Goal: Check status: Check status

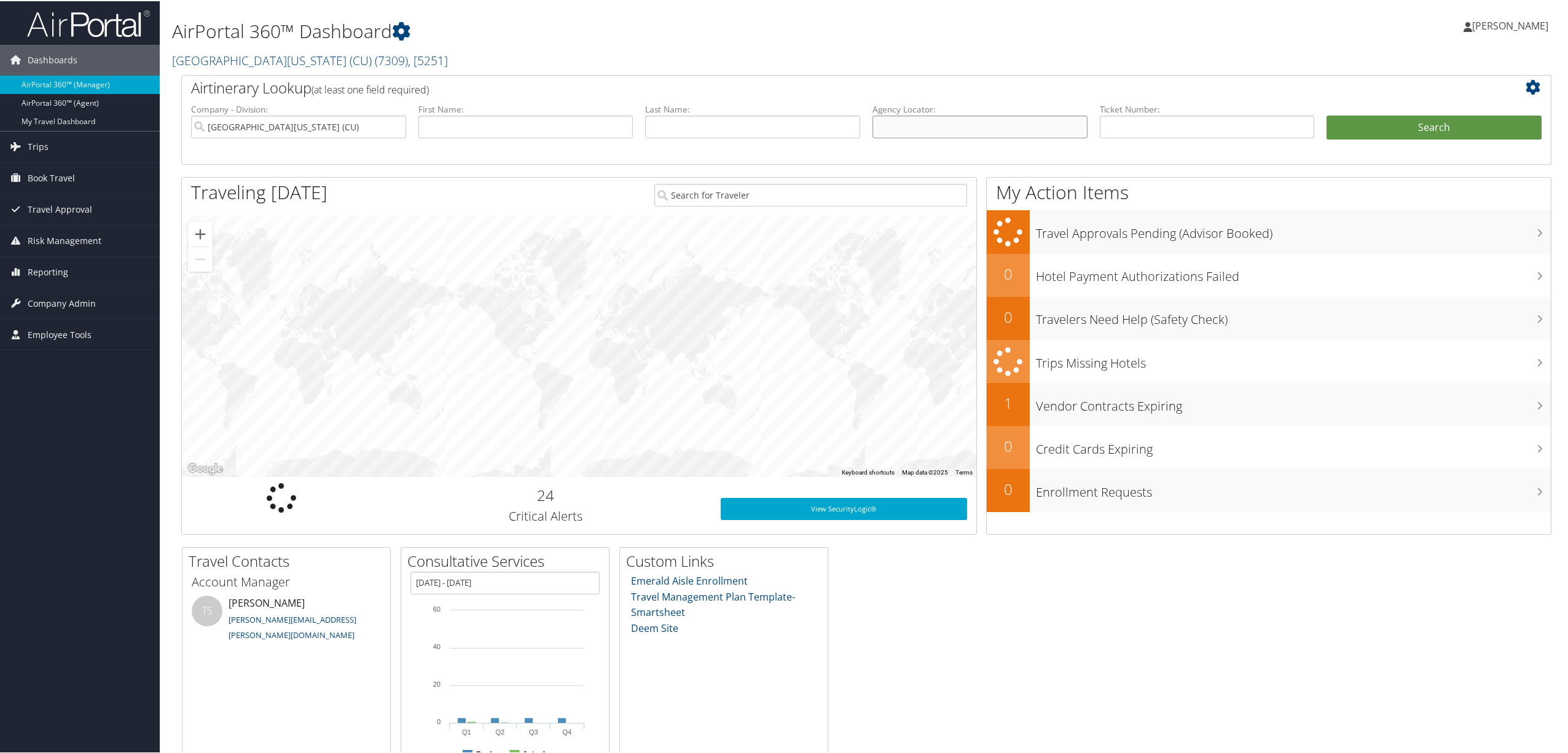
click at [892, 124] on input "text" at bounding box center [980, 125] width 215 height 22
paste input "B836LL"
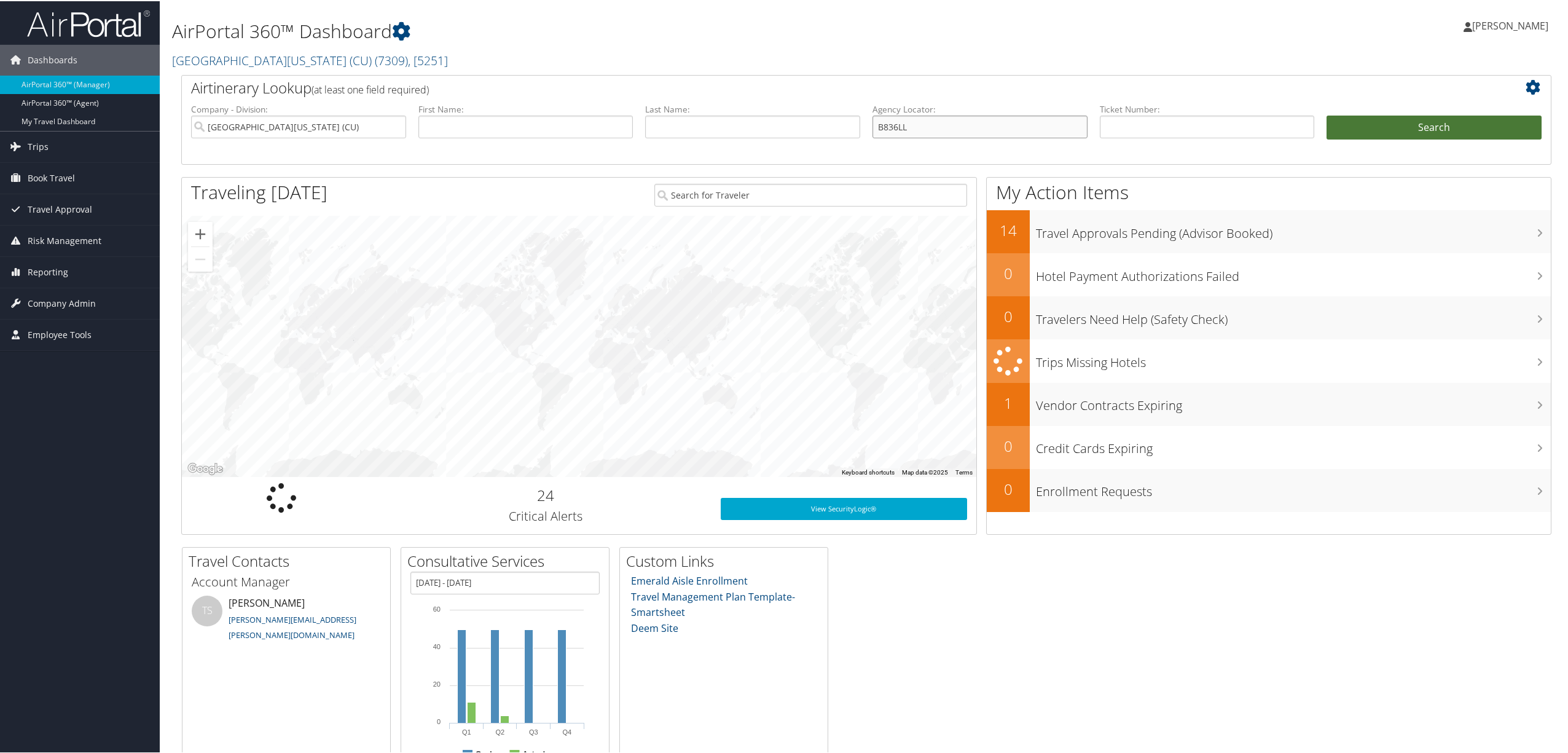
type input "B836LL"
click at [1377, 121] on button "Search" at bounding box center [1434, 126] width 215 height 24
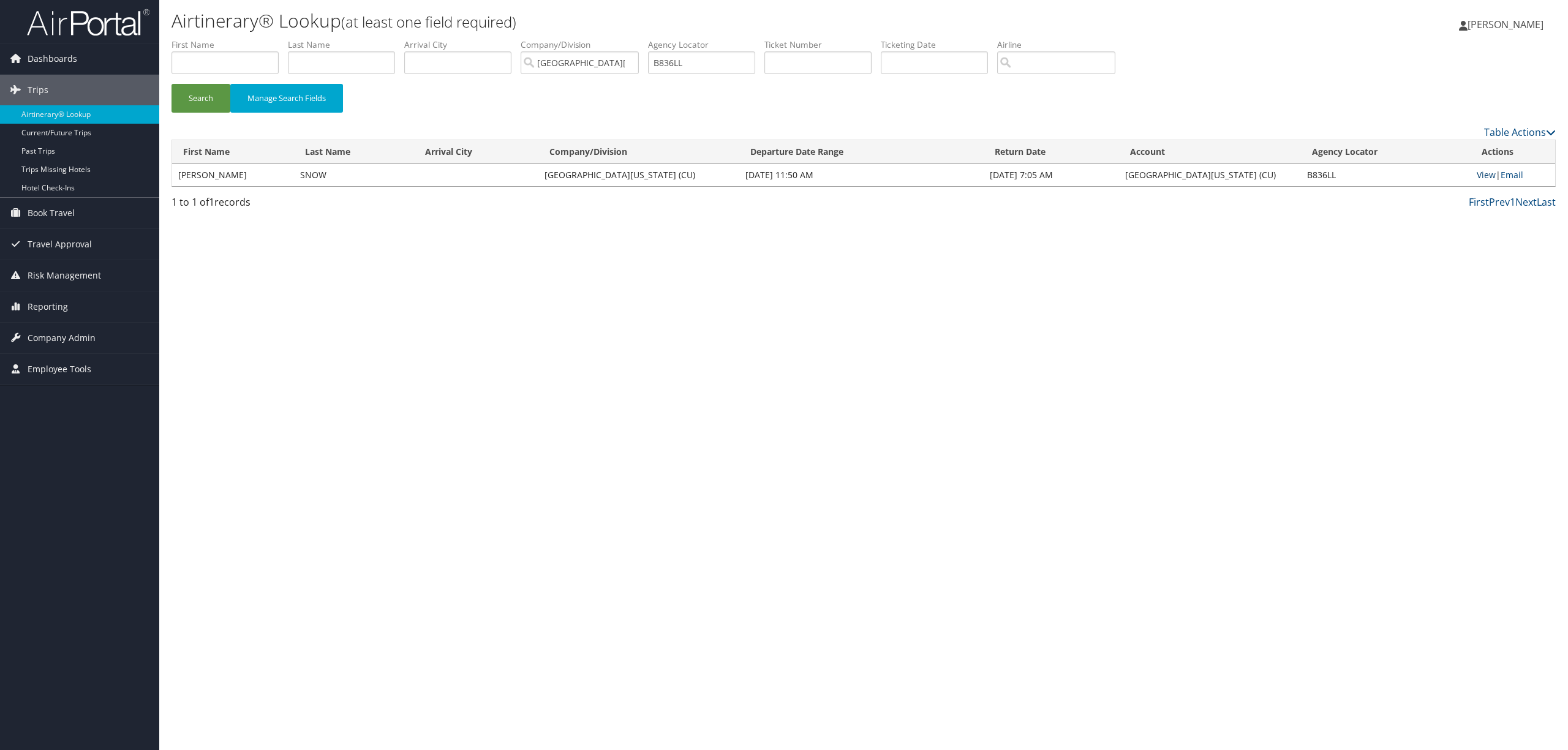
click at [1486, 172] on link "View" at bounding box center [1486, 175] width 19 height 12
drag, startPoint x: 721, startPoint y: 59, endPoint x: 415, endPoint y: 72, distance: 306.3
click at [418, 39] on ul "First Name Last Name Departure City Arrival City Company/Division University of…" at bounding box center [863, 39] width 1384 height 0
paste input "D724HY"
type input "D724HY"
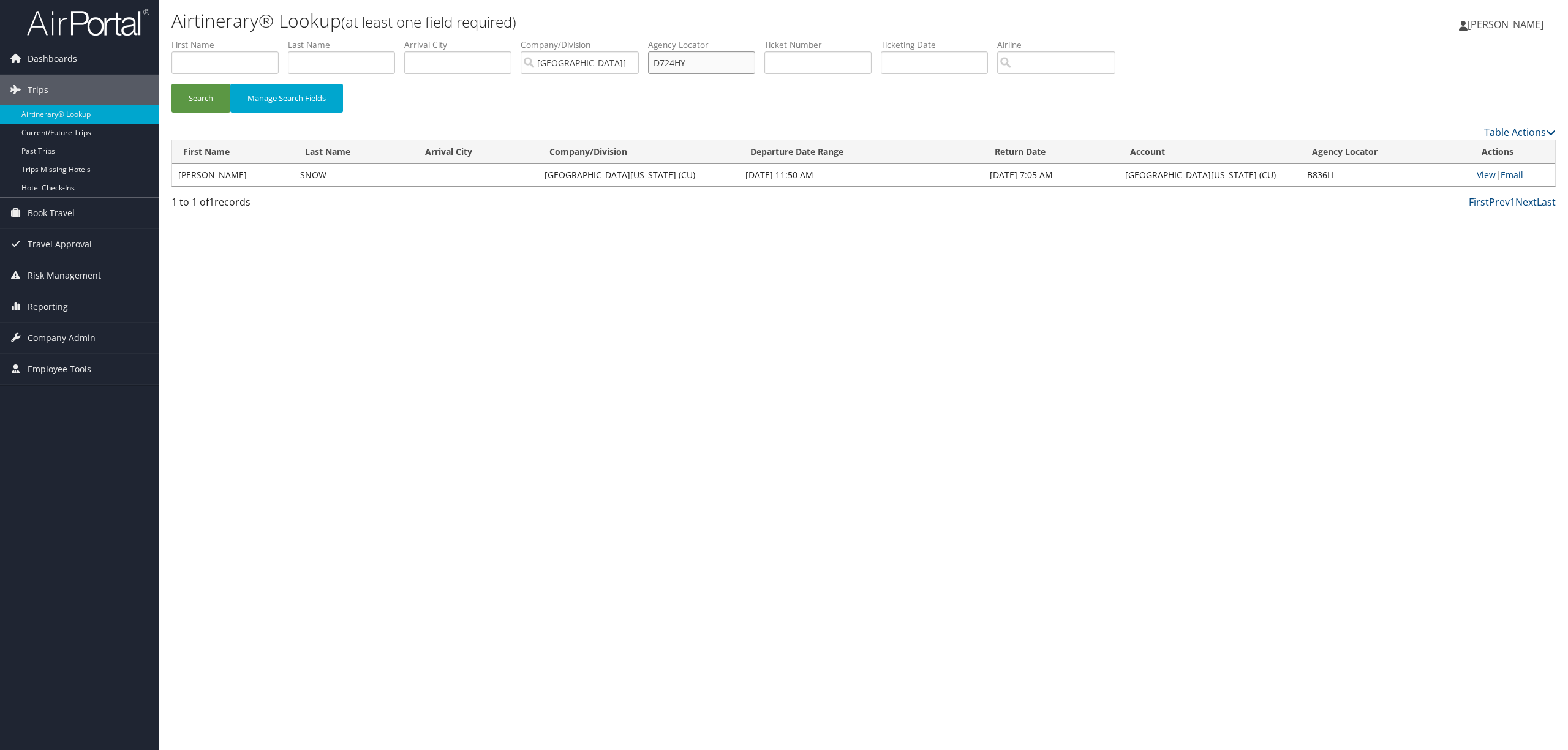
click at [171, 84] on button "Search" at bounding box center [201, 99] width 59 height 29
click at [1481, 173] on link "View" at bounding box center [1489, 175] width 19 height 12
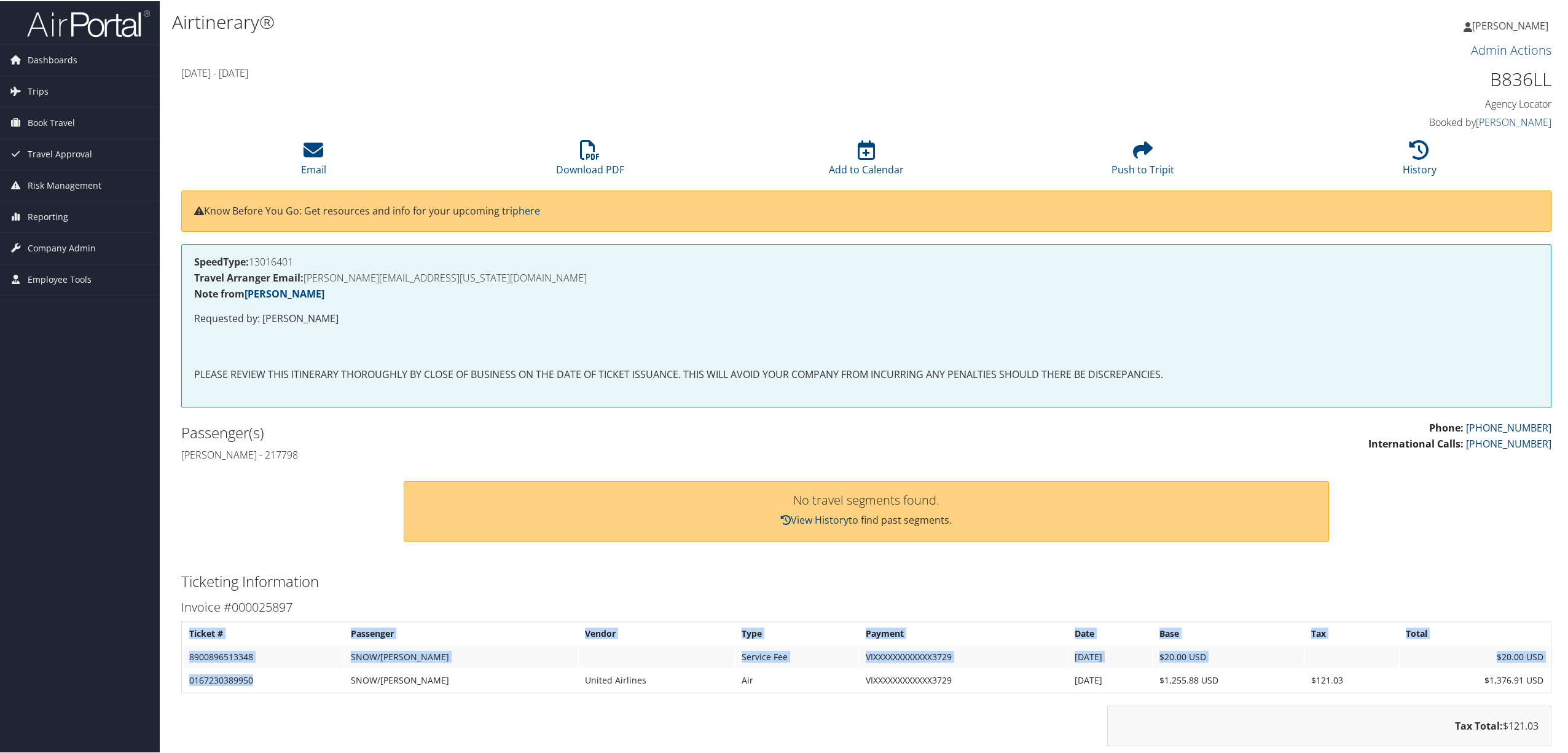
drag, startPoint x: 259, startPoint y: 679, endPoint x: 181, endPoint y: 673, distance: 78.2
click at [181, 673] on table "Ticket # Passenger Vendor Type Payment Date Base Tax Total 8900896513348 SNOW/[…" at bounding box center [866, 656] width 1370 height 73
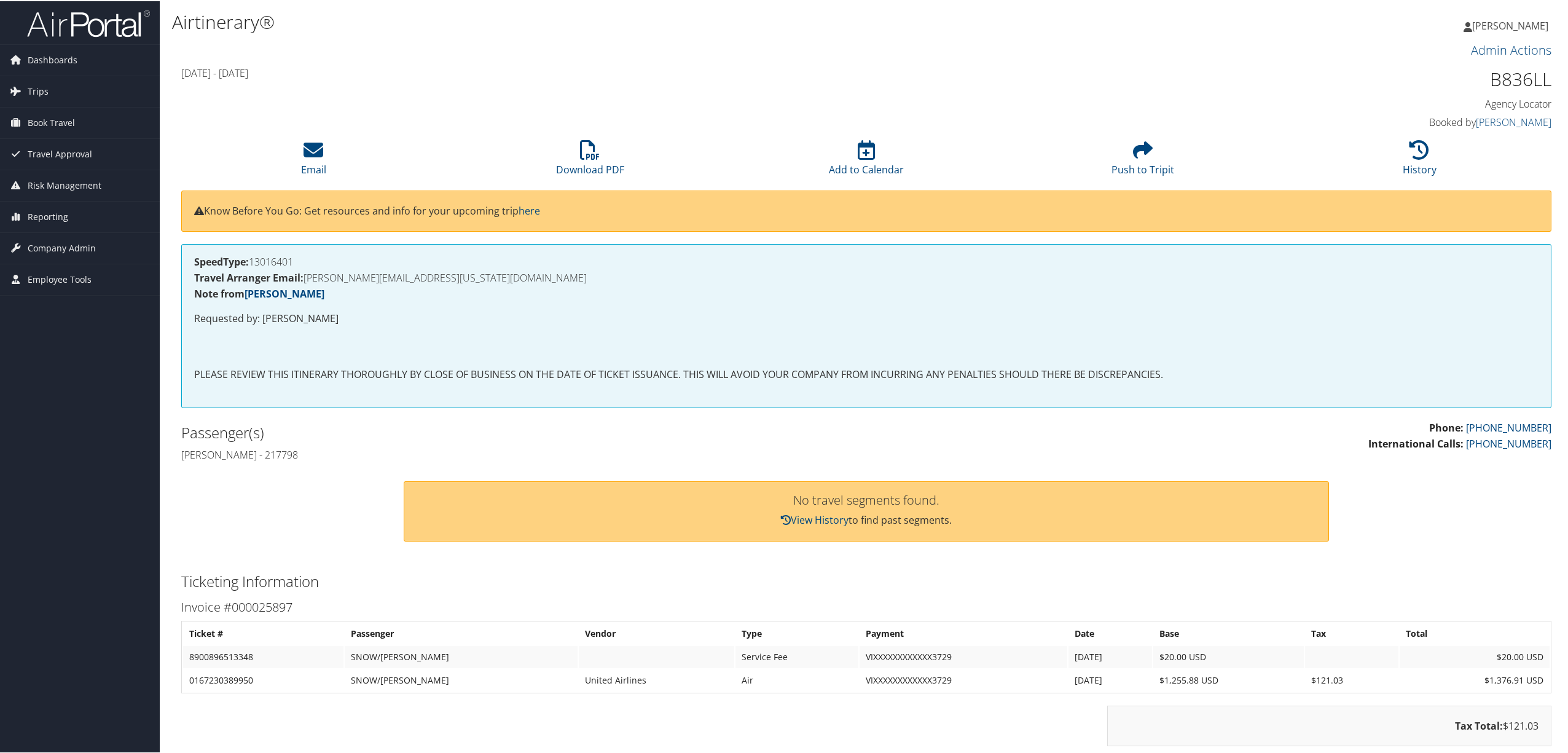
click at [244, 697] on div "Invoice #000025897 Ticket # Passenger Vendor Type Payment Date Base Tax Total 8…" at bounding box center [866, 710] width 1389 height 230
drag, startPoint x: 256, startPoint y: 673, endPoint x: 183, endPoint y: 677, distance: 73.1
click at [183, 677] on td "0167230389950" at bounding box center [263, 679] width 160 height 22
copy td "0167230389950"
click at [546, 34] on div "Airtinerary®" at bounding box center [635, 22] width 926 height 32
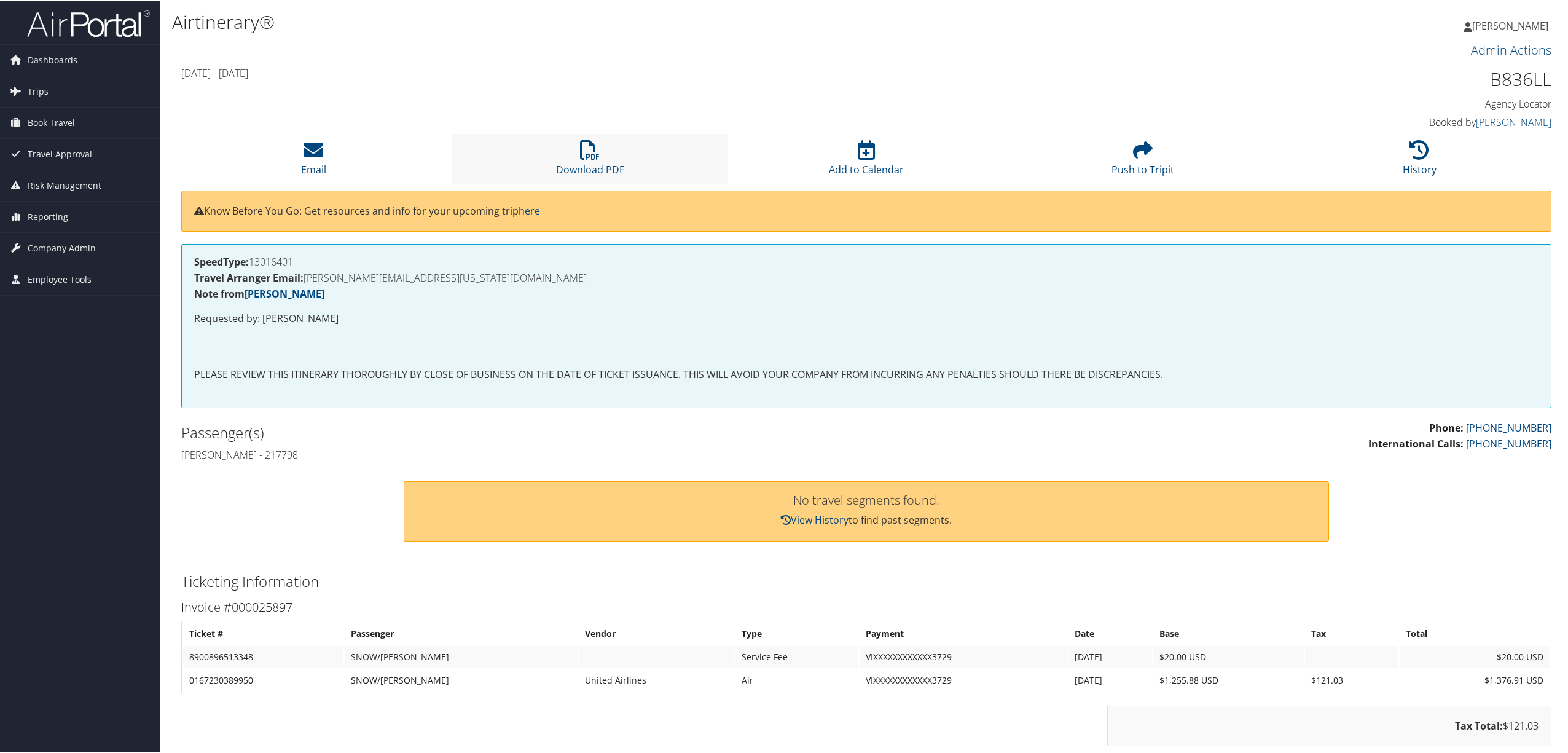
drag, startPoint x: 500, startPoint y: 121, endPoint x: 495, endPoint y: 139, distance: 18.7
click at [495, 139] on div "Admin Actions Repair Airtinerary® 84816960 [DATE] - [DATE] B836LL Agency Locato…" at bounding box center [866, 541] width 1389 height 1004
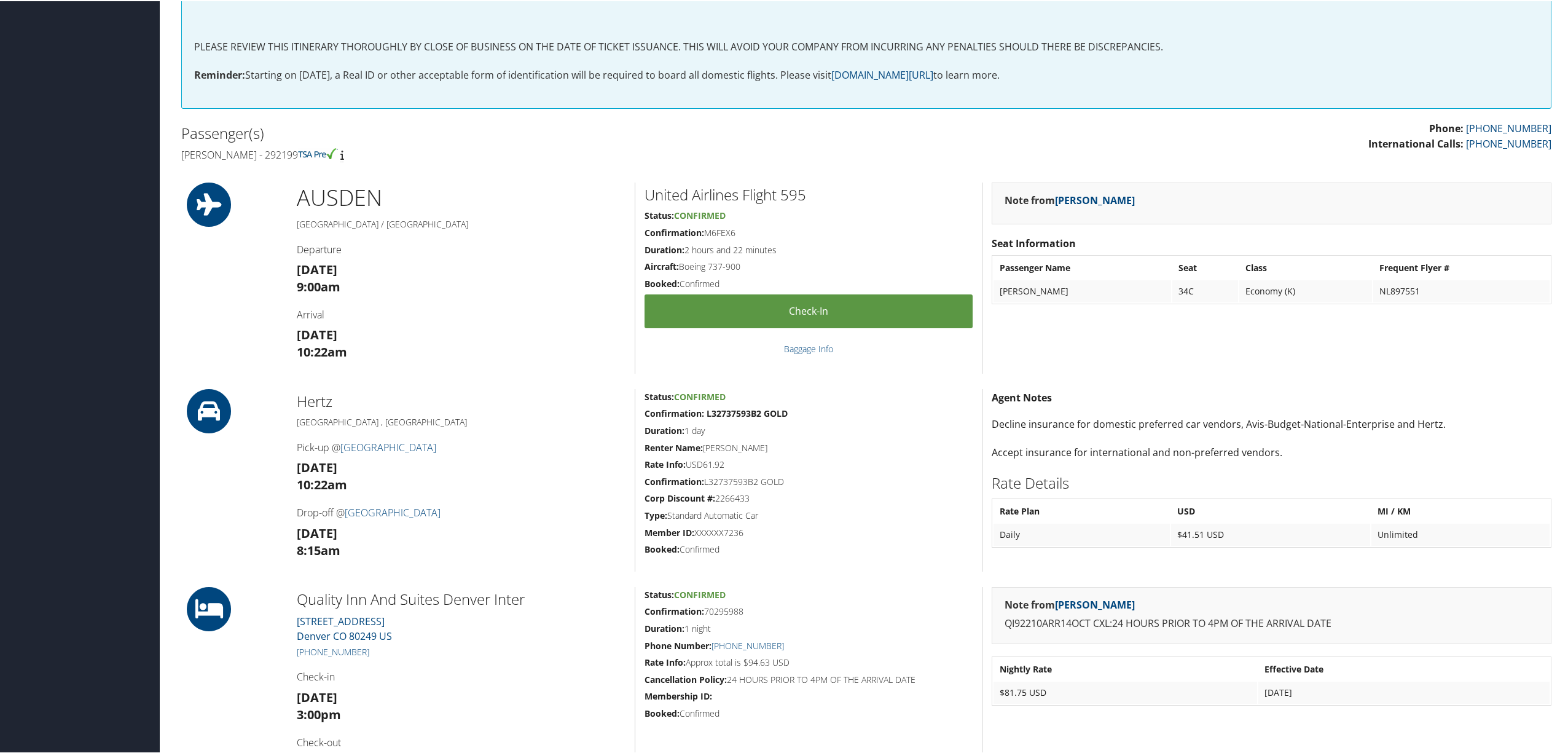
scroll to position [409, 0]
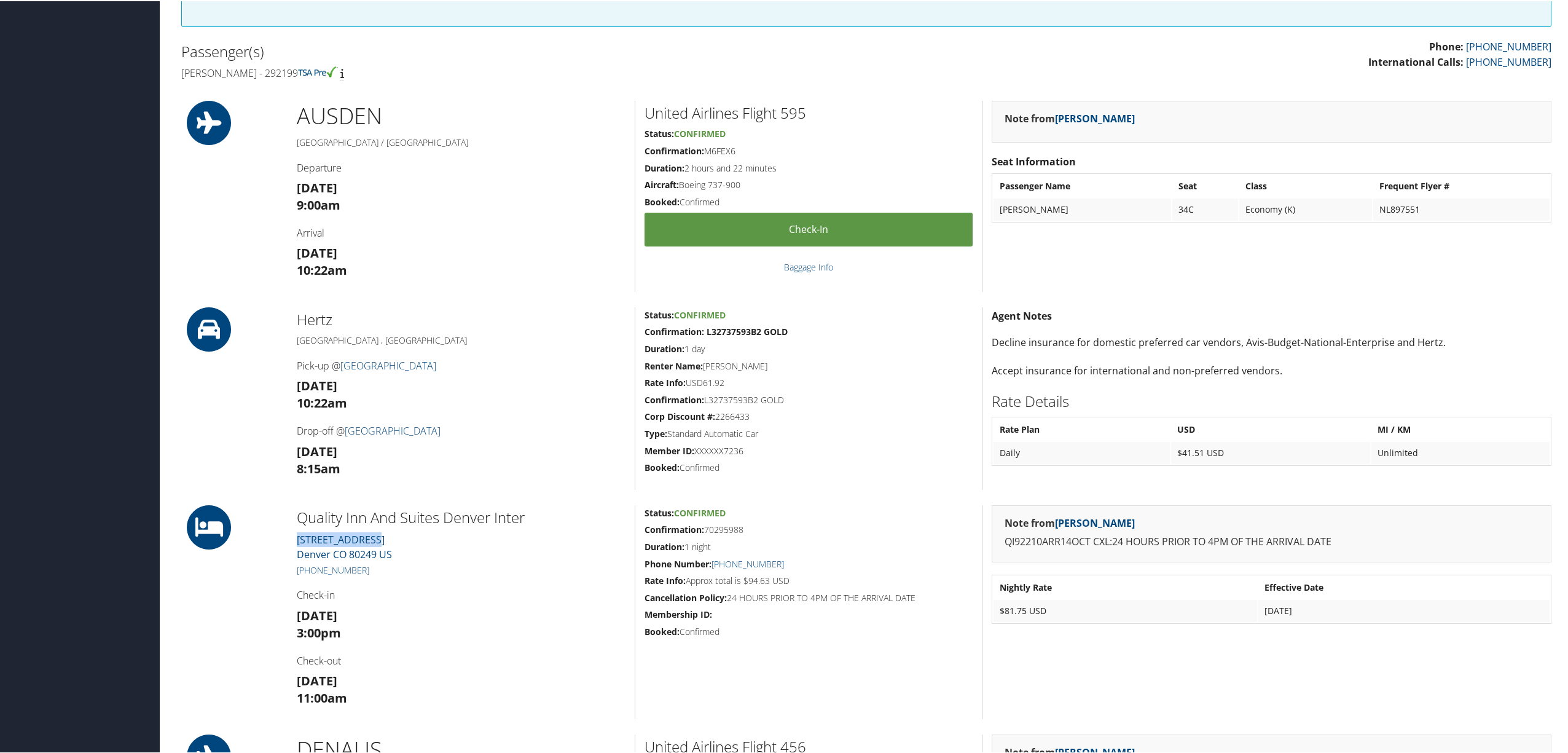
drag, startPoint x: 384, startPoint y: 540, endPoint x: 288, endPoint y: 543, distance: 96.0
click at [288, 543] on div "Quality Inn And Suites Denver Inter 6890 Tower Road Denver CO 80249 US +1 (303)…" at bounding box center [461, 611] width 347 height 214
copy link "6890 Tower Road"
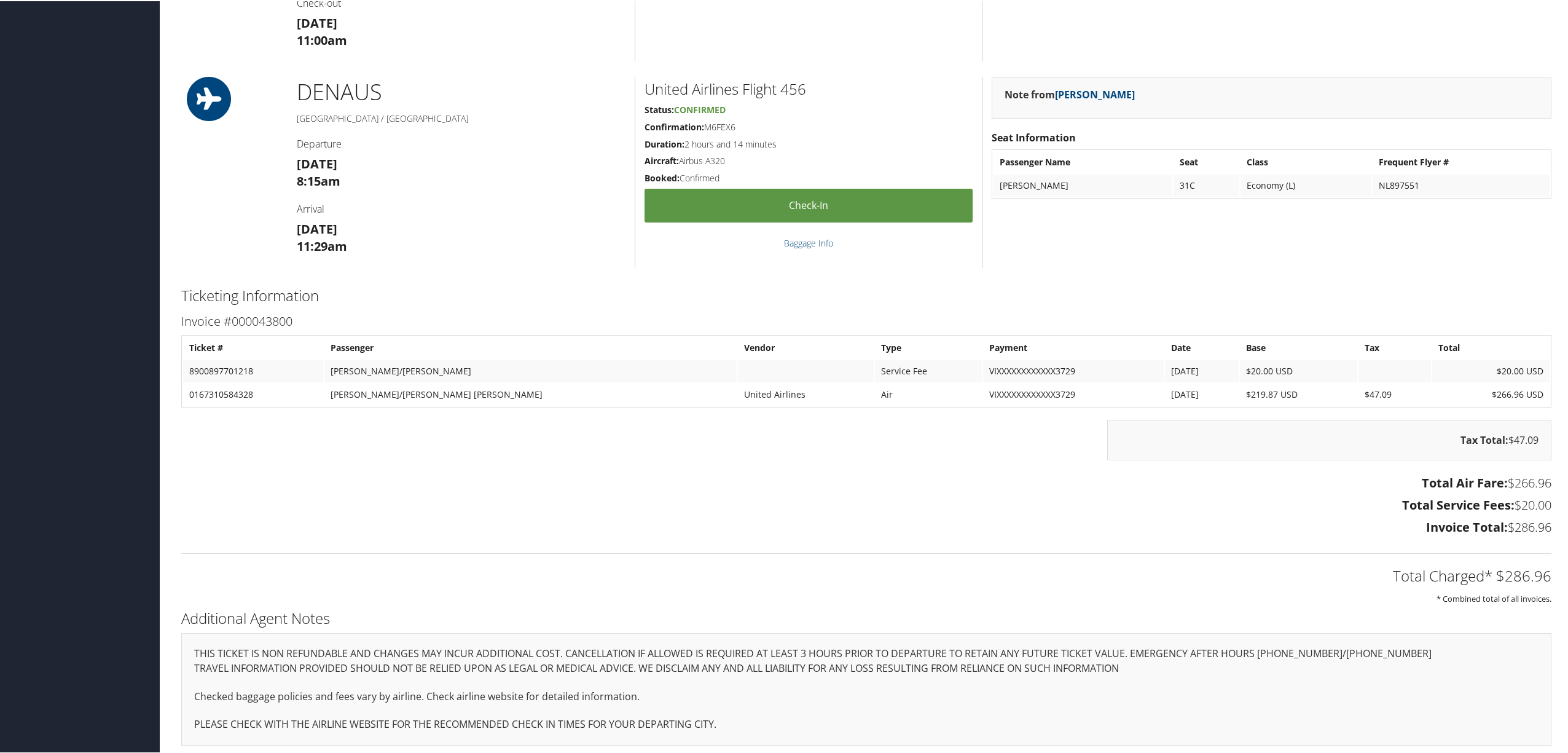
scroll to position [1070, 0]
